Goal: Task Accomplishment & Management: Manage account settings

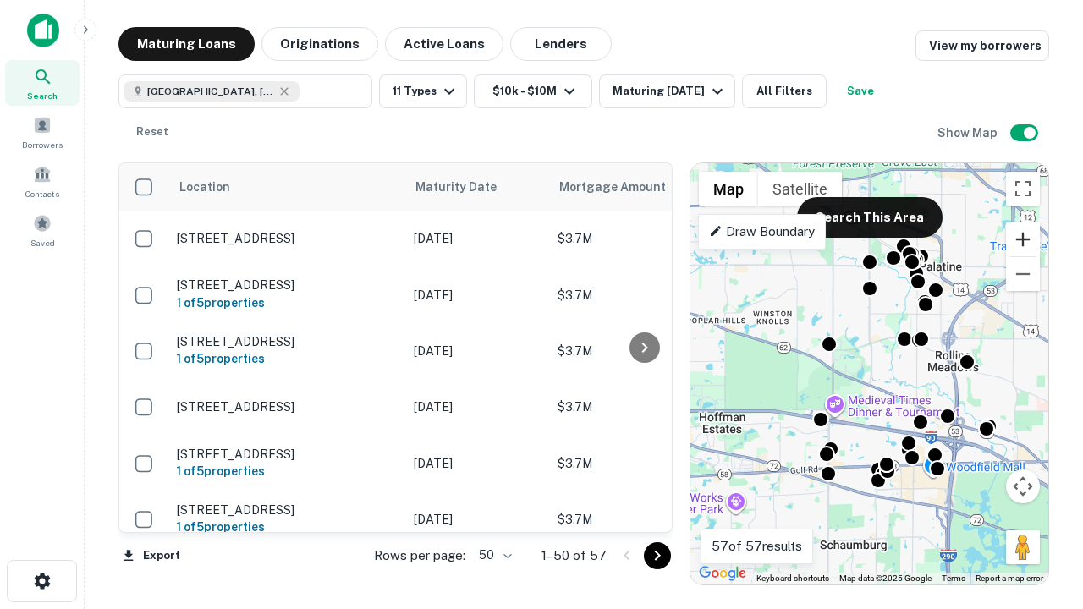
click at [1023, 239] on button "Zoom in" at bounding box center [1023, 239] width 34 height 34
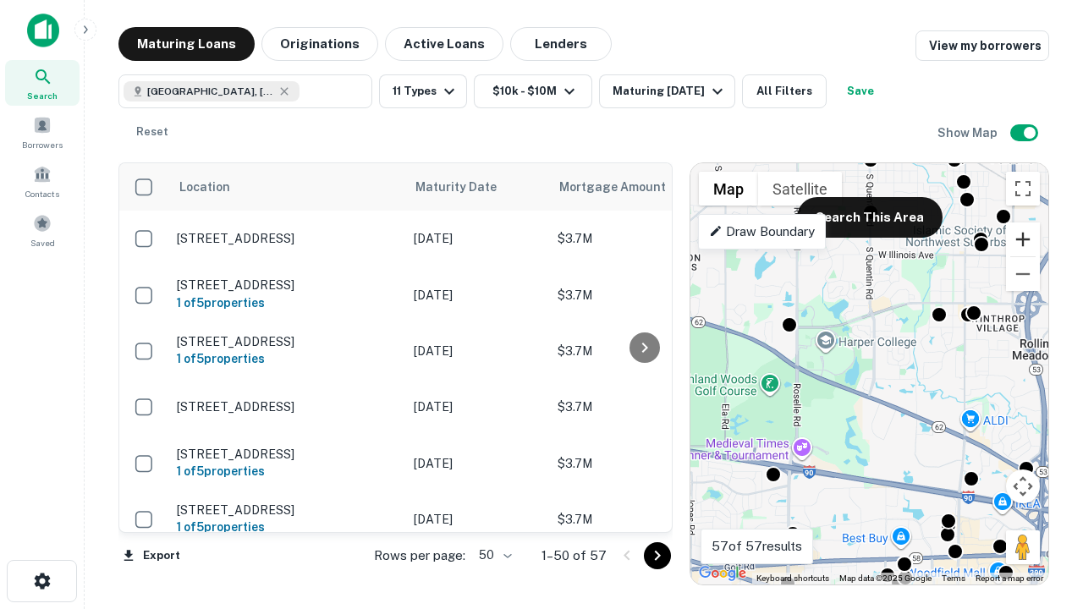
click at [1023, 239] on button "Zoom in" at bounding box center [1023, 239] width 34 height 34
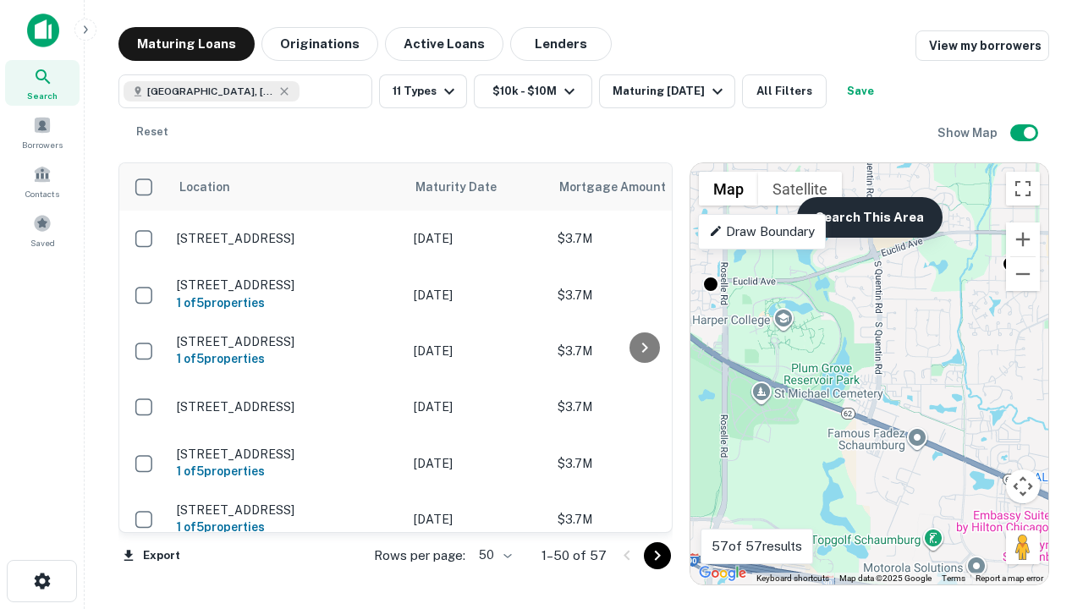
click at [869, 217] on button "Search This Area" at bounding box center [869, 217] width 145 height 41
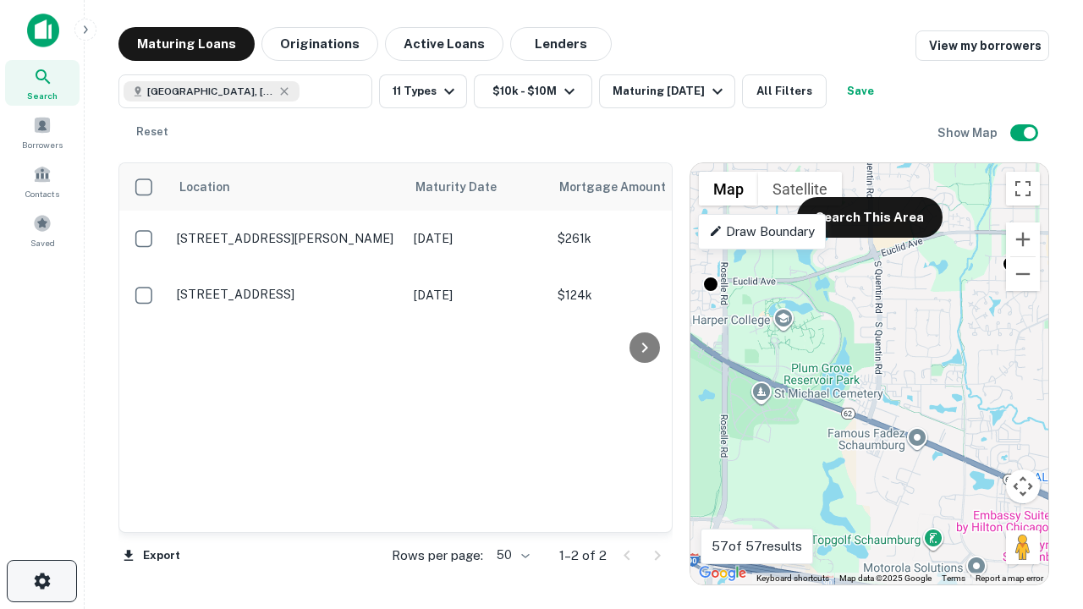
click at [41, 581] on icon "button" at bounding box center [42, 581] width 20 height 20
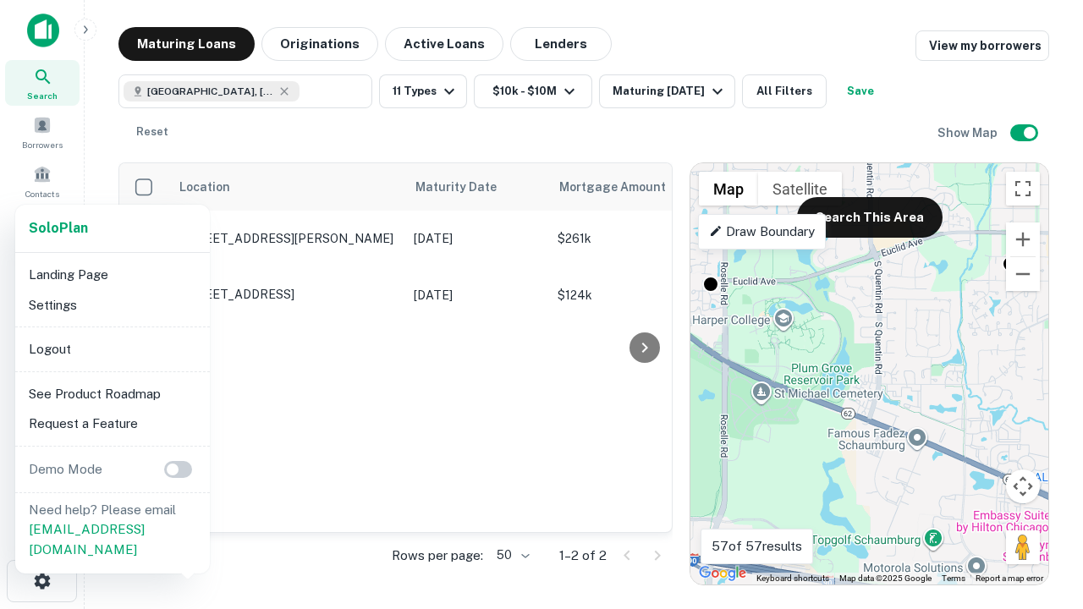
click at [112, 348] on li "Logout" at bounding box center [112, 349] width 181 height 30
